Goal: Use online tool/utility: Use online tool/utility

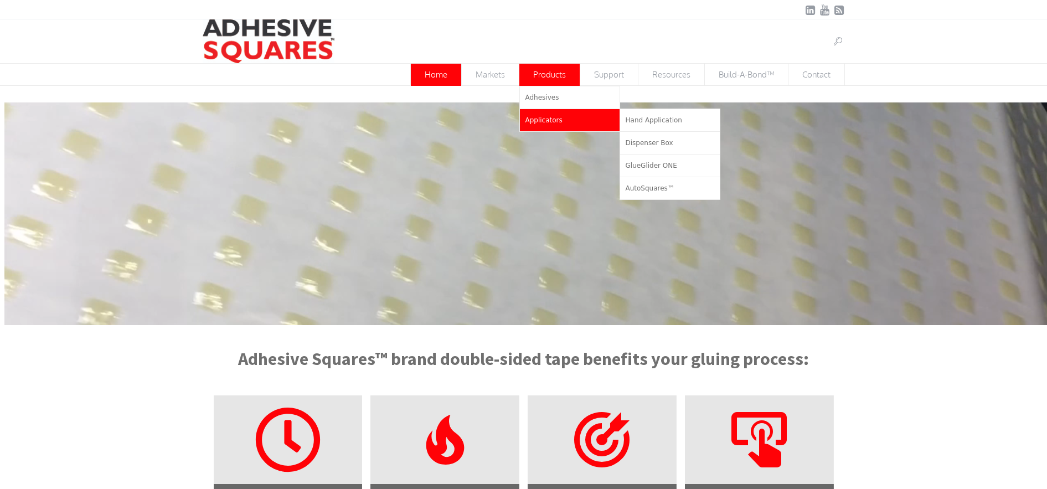
click at [546, 110] on link "Applicators" at bounding box center [570, 120] width 100 height 22
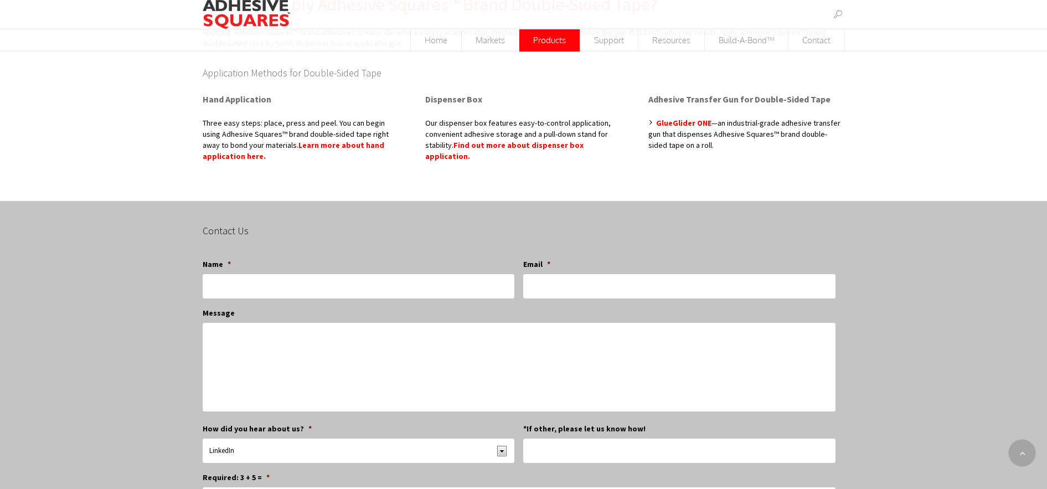
scroll to position [129, 0]
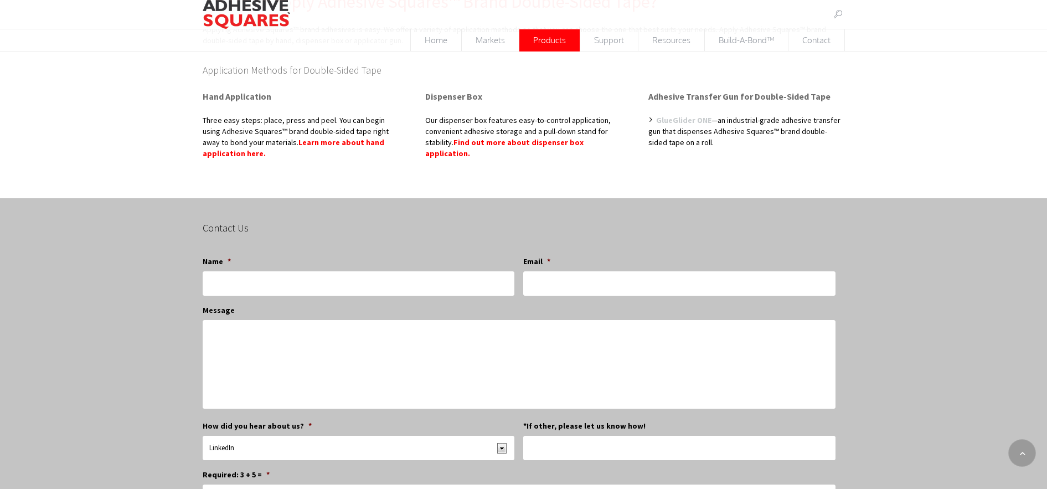
click at [665, 117] on link "GlueGlider ONE" at bounding box center [683, 120] width 55 height 10
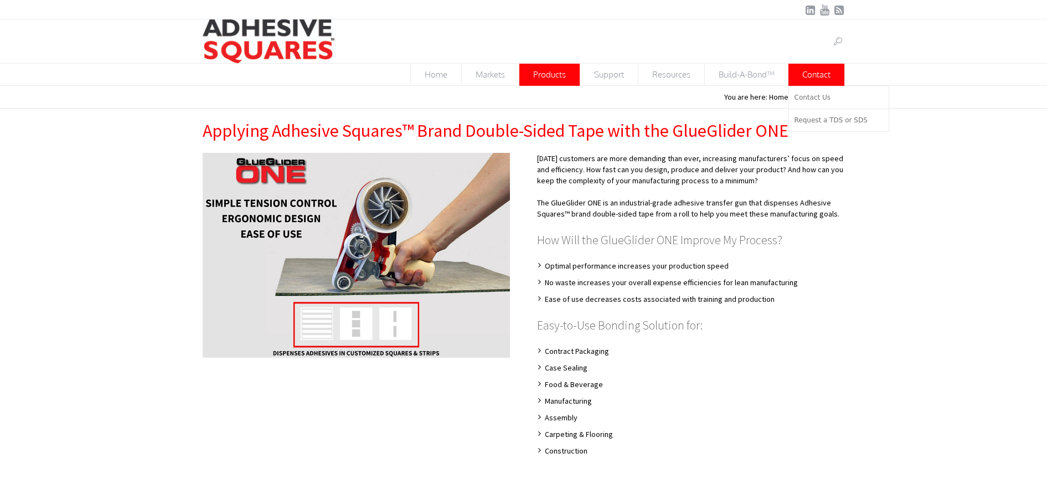
click at [800, 83] on span "Contact" at bounding box center [816, 75] width 56 height 22
click at [806, 90] on link "Contact Us" at bounding box center [839, 97] width 100 height 22
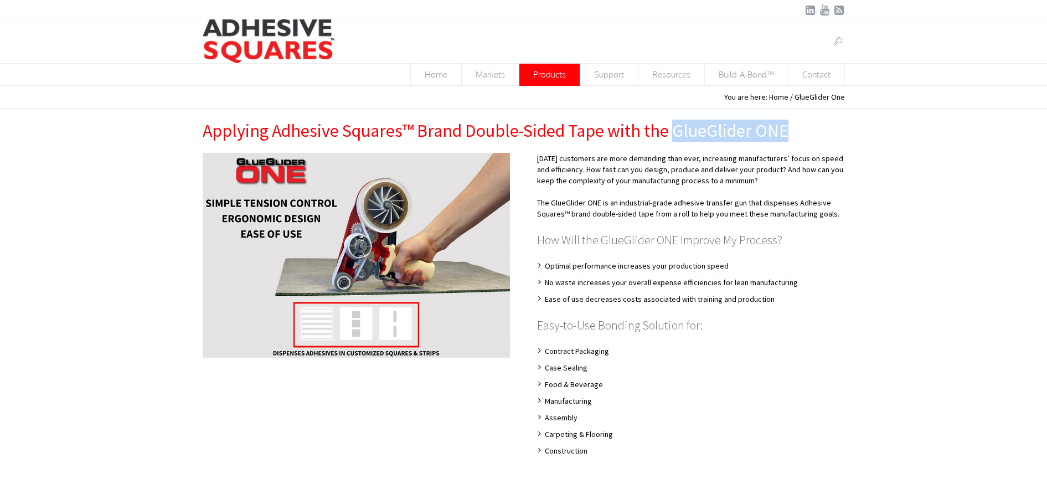
drag, startPoint x: 794, startPoint y: 132, endPoint x: 673, endPoint y: 115, distance: 121.9
click at [673, 115] on div "Applying Adhesive Squares™ Brand Double-Sided Tape with the GlueGlider ONE" at bounding box center [523, 130] width 1047 height 44
copy h1 "GlueGlider ONE"
click at [1030, 291] on div "Today’s customers are more demanding than ever, increasing manufacturers’ focus…" at bounding box center [523, 310] width 1047 height 314
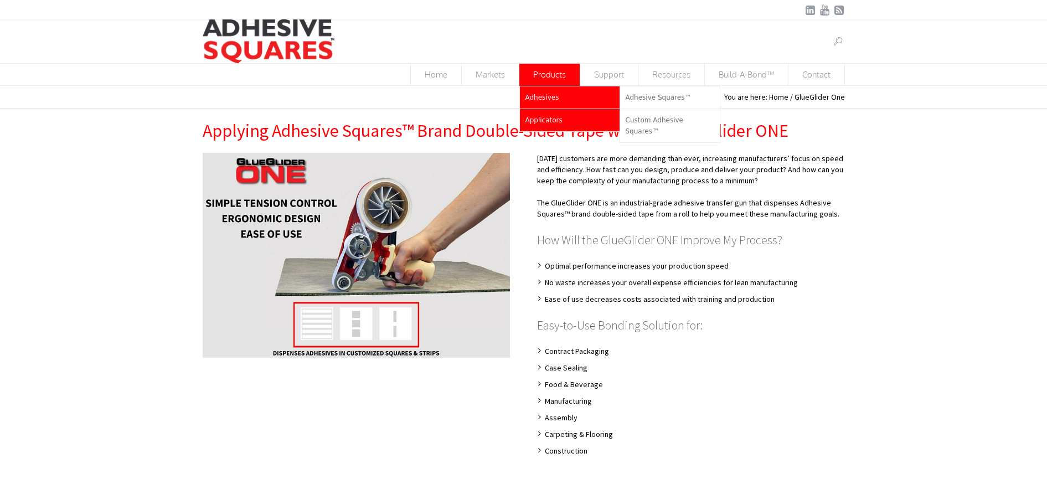
click at [545, 97] on span "Adhesives" at bounding box center [542, 98] width 34 height 8
click at [656, 92] on link "Adhesive Squares™" at bounding box center [670, 97] width 100 height 22
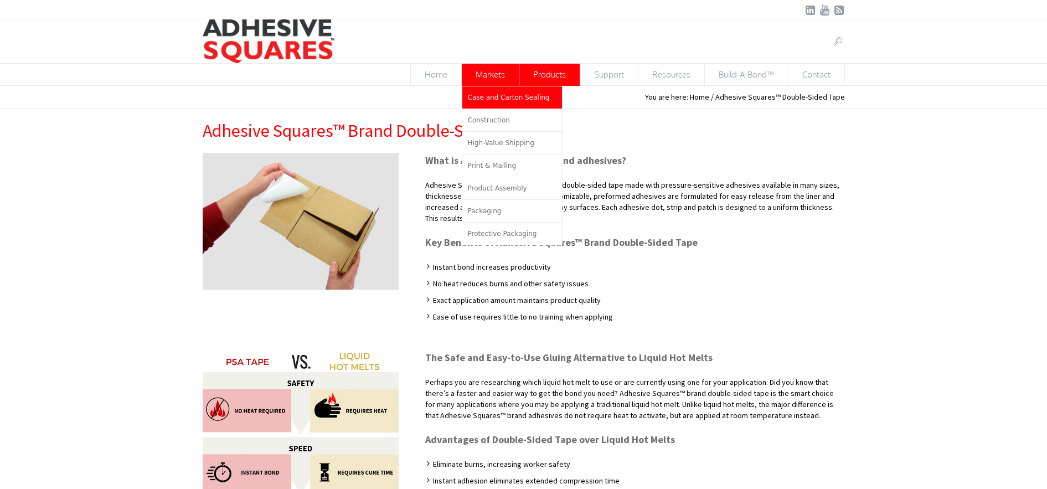
click at [491, 105] on link "Case and Carton Sealing" at bounding box center [512, 97] width 100 height 22
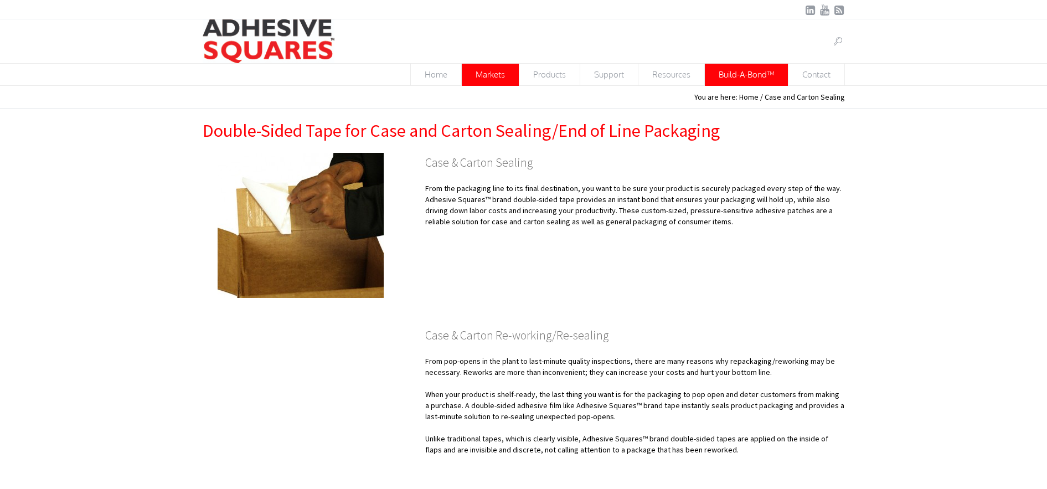
click at [754, 76] on span "Build-A-Bond™" at bounding box center [746, 75] width 83 height 22
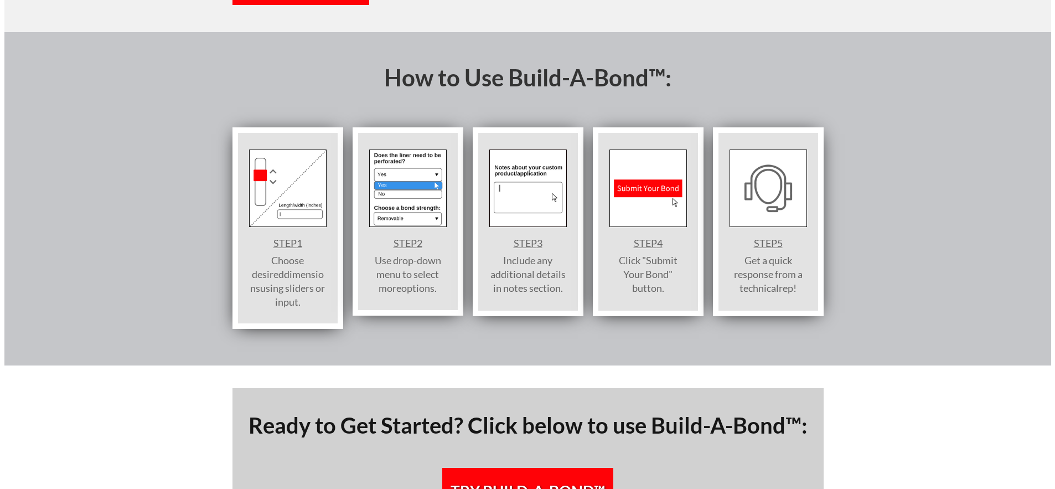
scroll to position [1162, 0]
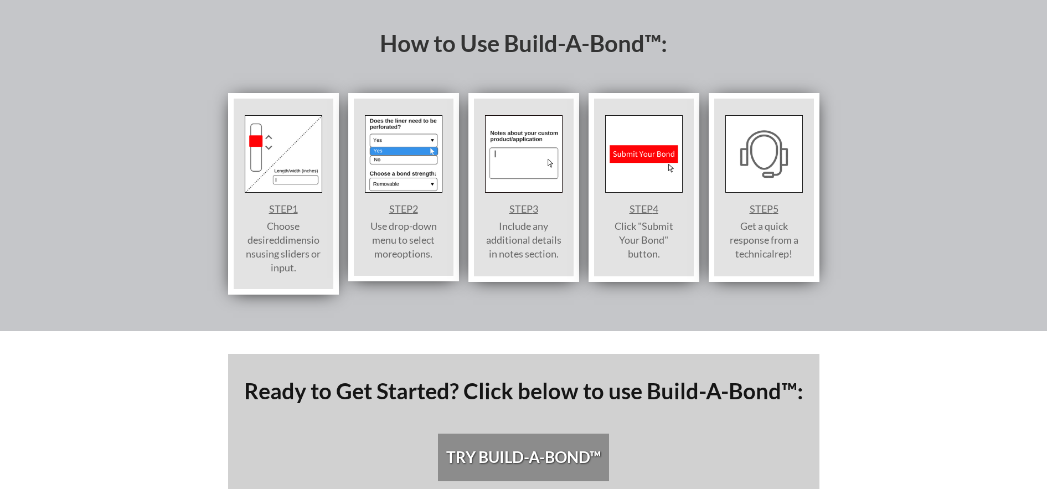
click at [503, 448] on span "TRY BUILD-A-BOND™" at bounding box center [523, 457] width 154 height 19
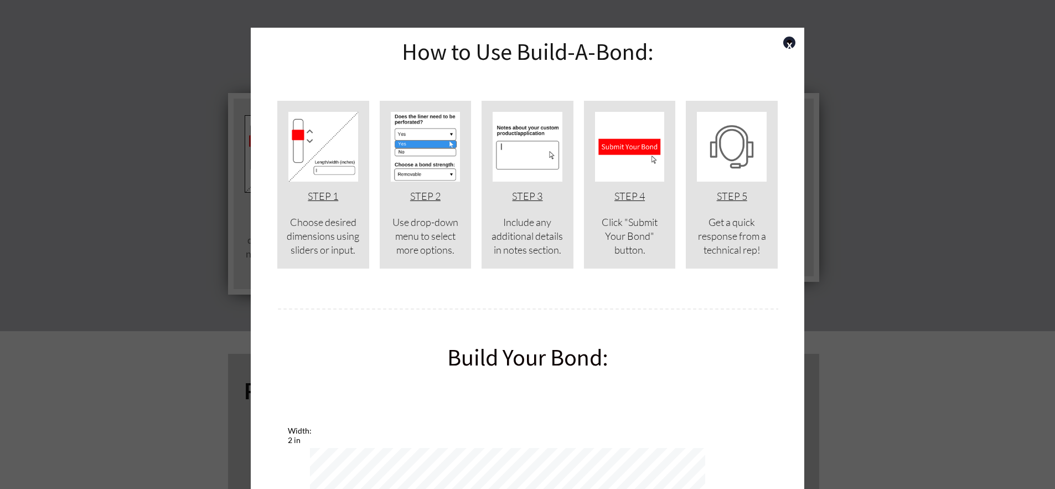
click at [322, 174] on img at bounding box center [323, 147] width 70 height 70
click at [310, 196] on span "STEP 1" at bounding box center [323, 196] width 30 height 12
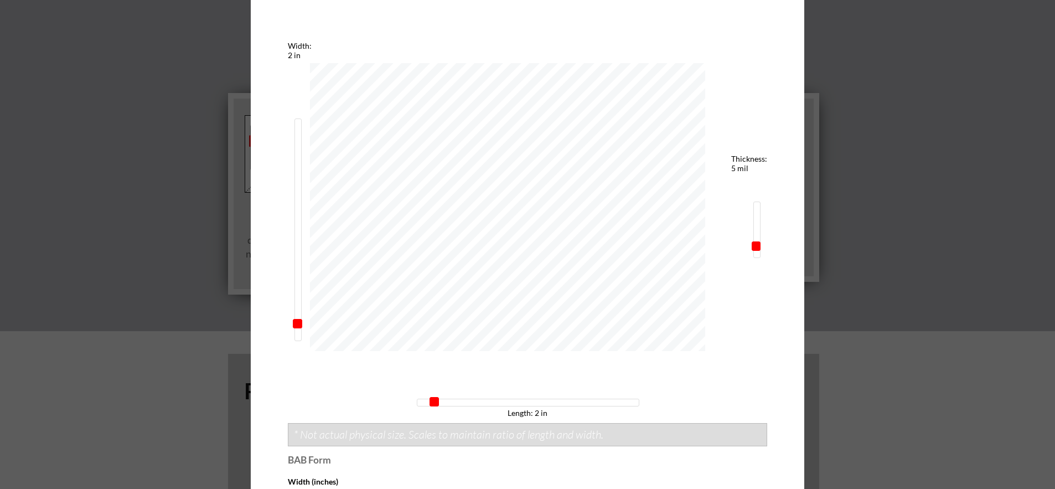
scroll to position [387, 0]
click at [292, 54] on div "Width: 2 in" at bounding box center [300, 47] width 24 height 19
type input "0.75"
drag, startPoint x: 292, startPoint y: 321, endPoint x: 301, endPoint y: 332, distance: 13.8
click at [301, 332] on div "Width: 0.75 in Length: 2 in Thickness: 5 mil" at bounding box center [527, 226] width 479 height 376
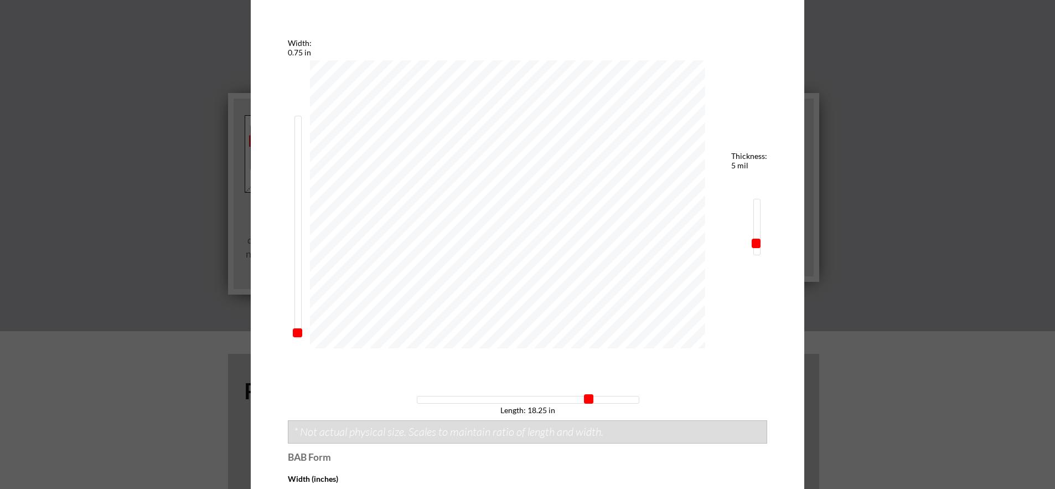
type input "18"
drag, startPoint x: 428, startPoint y: 401, endPoint x: 581, endPoint y: 386, distance: 153.5
click at [581, 386] on div "Width: 0.75 in Length: 18 in Thickness: 5 mil" at bounding box center [527, 226] width 479 height 376
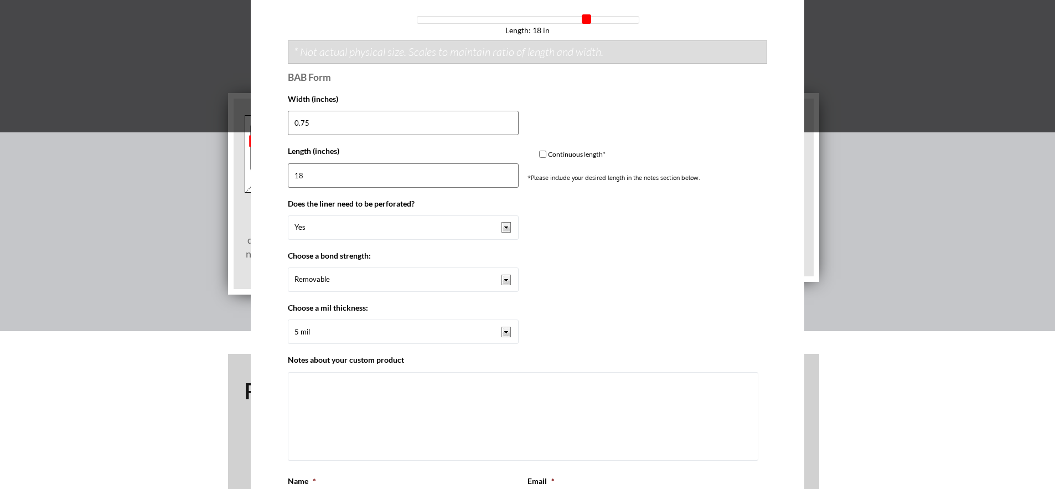
scroll to position [775, 0]
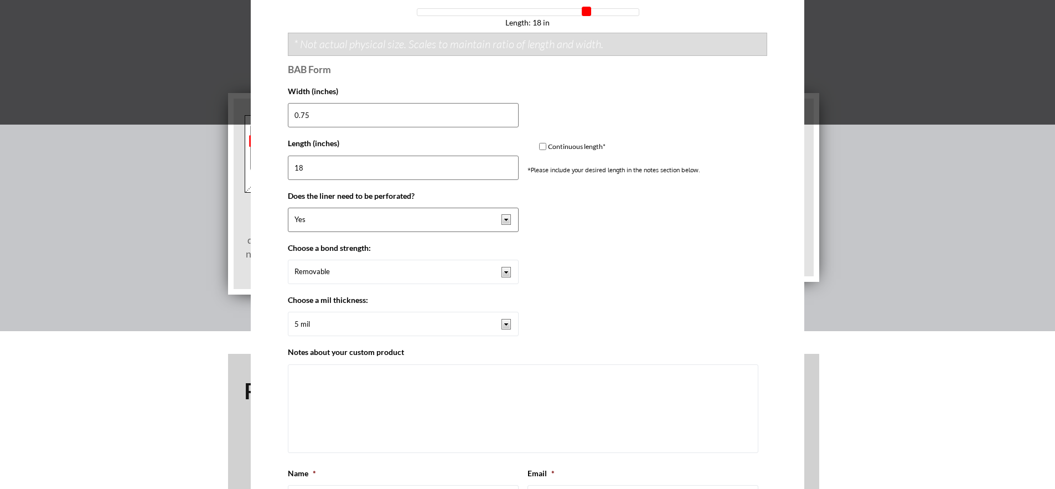
click at [406, 219] on select "Yes No" at bounding box center [403, 220] width 231 height 24
click at [400, 271] on select "Removable Permanent" at bounding box center [403, 272] width 231 height 24
select select "Permanent"
click at [288, 260] on select "Removable Permanent" at bounding box center [403, 272] width 231 height 24
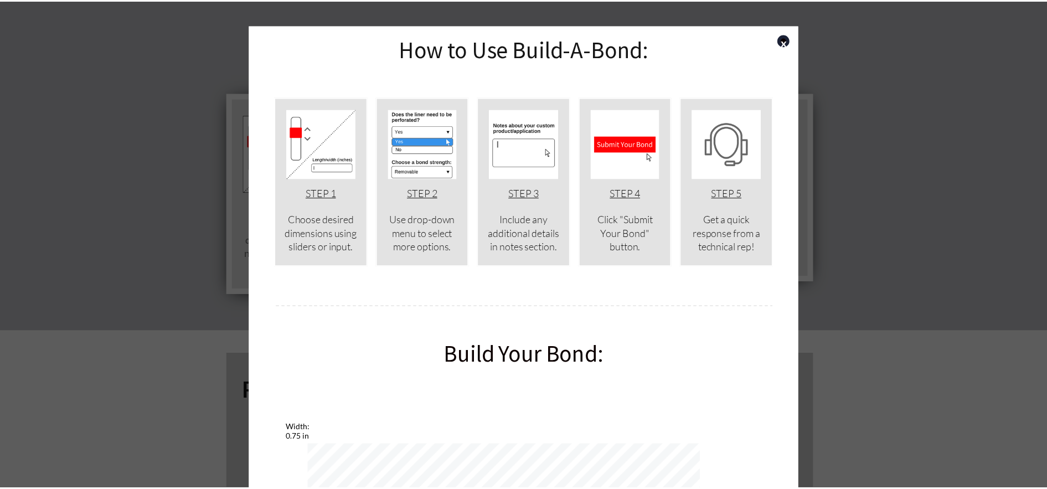
scroll to position [0, 0]
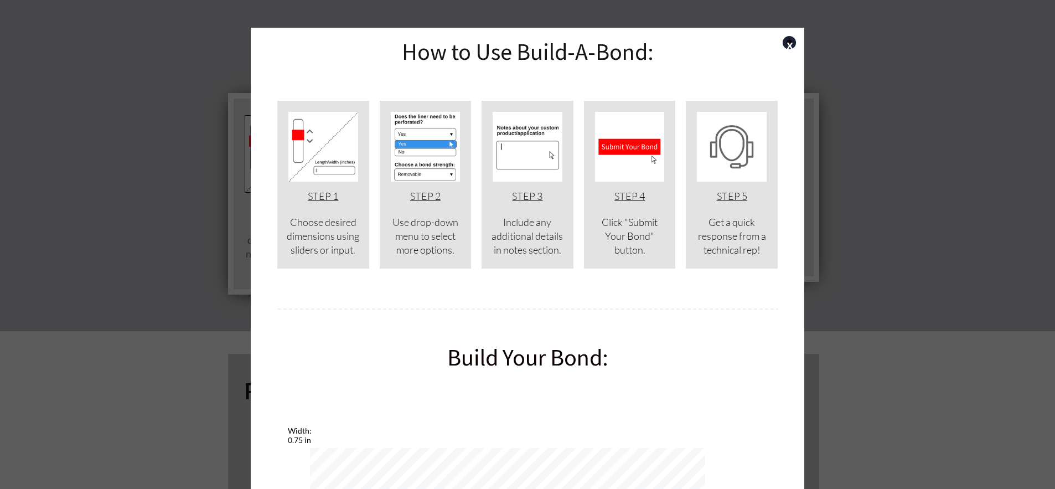
click at [784, 44] on link "x" at bounding box center [789, 42] width 13 height 13
